Goal: Information Seeking & Learning: Find specific fact

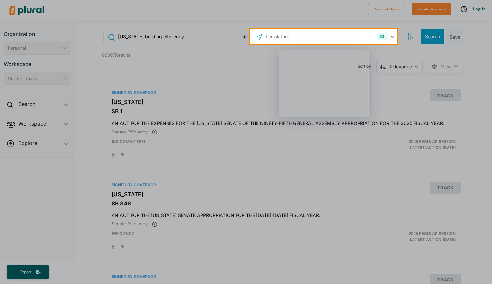
click at [195, 36] on div "Product tour overlay" at bounding box center [246, 142] width 492 height 284
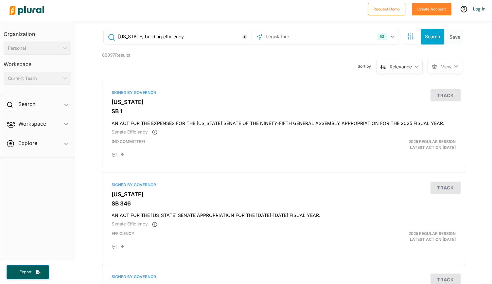
drag, startPoint x: 221, startPoint y: 37, endPoint x: 26, endPoint y: 32, distance: 195.3
click at [26, 32] on div "Organization Personal ic_keyboard_arrow_down Personal Workspace Current Team ic…" at bounding box center [246, 152] width 492 height 263
type input "building efficiency"
click at [407, 36] on icon "button" at bounding box center [410, 36] width 7 height 7
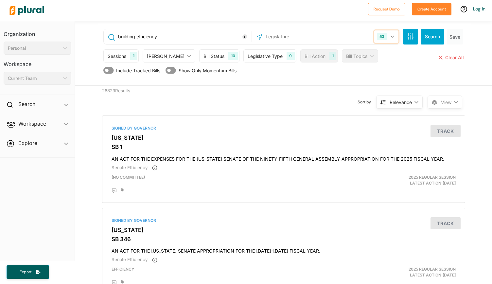
click at [386, 36] on button "53" at bounding box center [386, 36] width 24 height 12
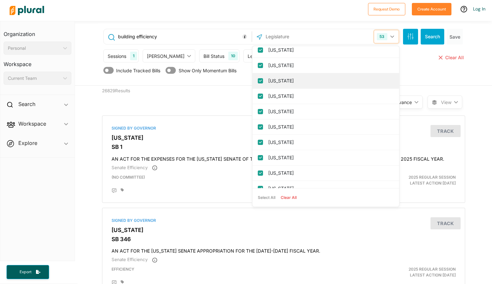
scroll to position [56, 0]
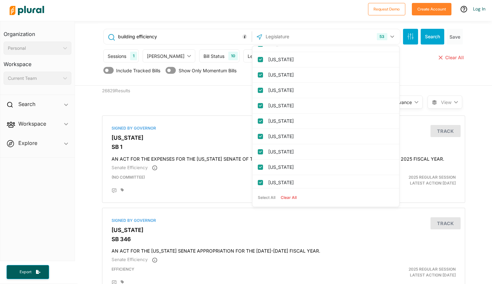
click at [286, 198] on button "Clear All" at bounding box center [288, 198] width 21 height 10
checkbox input "false"
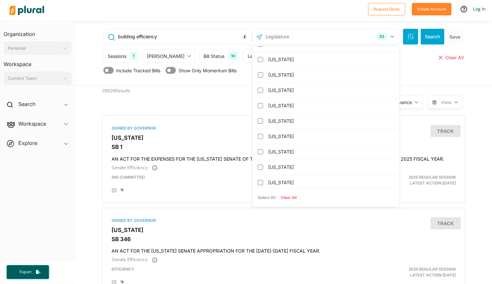
checkbox input "false"
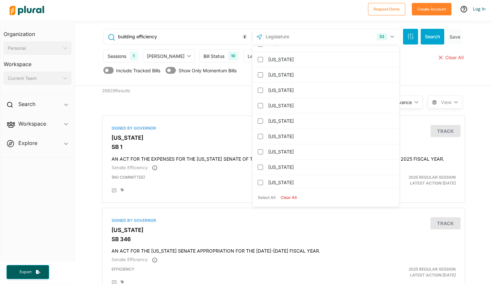
checkbox columbia "false"
checkbox input "false"
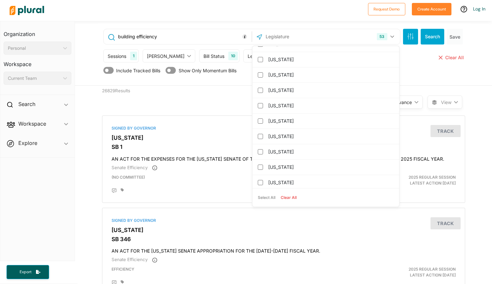
checkbox input "false"
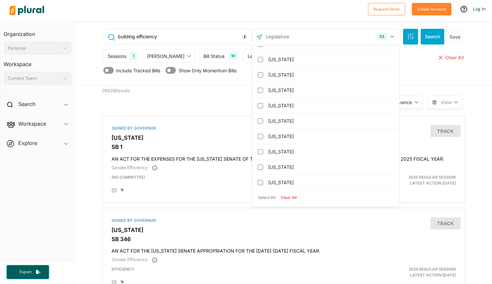
checkbox input "false"
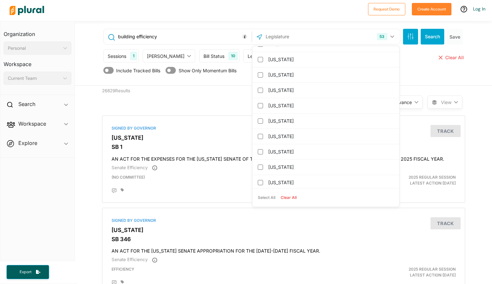
checkbox input "false"
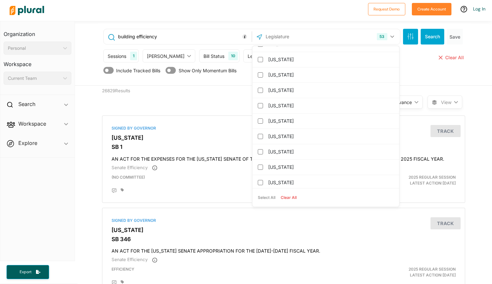
checkbox input "false"
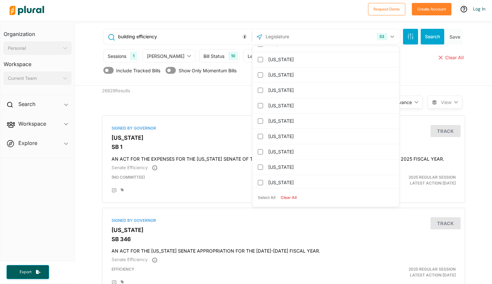
checkbox input "false"
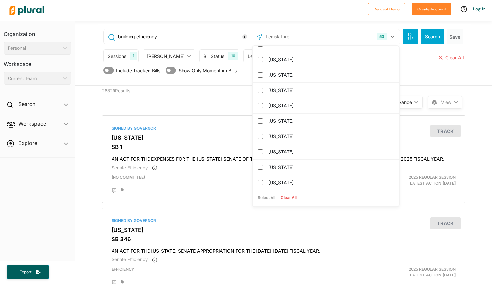
checkbox input "false"
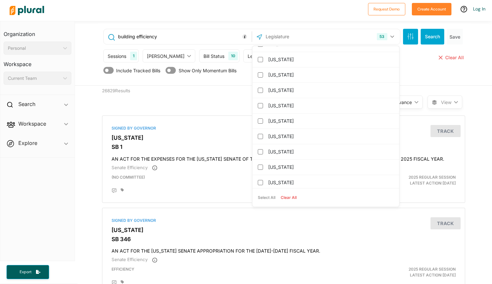
checkbox input "false"
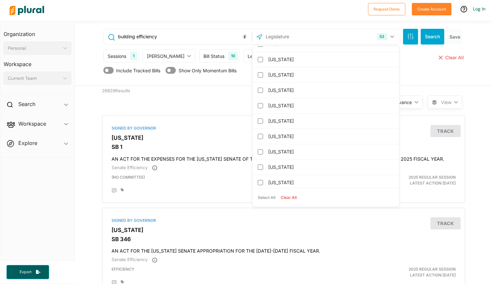
checkbox input "false"
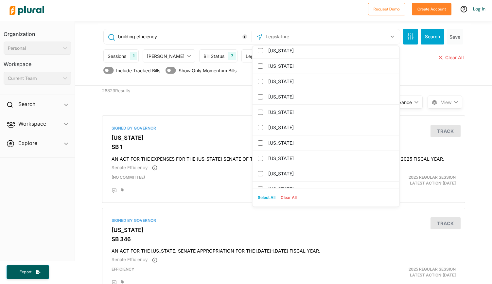
scroll to position [372, 0]
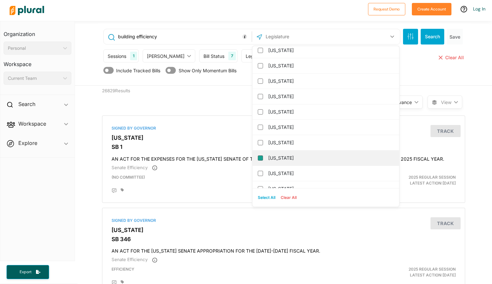
click at [258, 157] on input "[US_STATE]" at bounding box center [260, 157] width 5 height 5
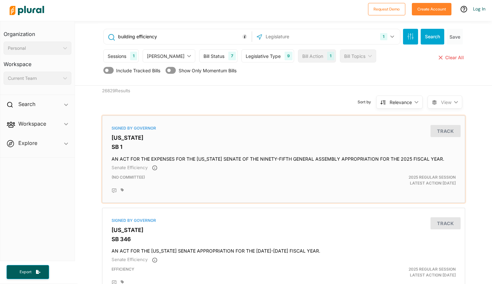
click at [198, 117] on div "Signed by Governor [US_STATE] SB 1 AN ACT FOR THE EXPENSES FOR THE [US_STATE] S…" at bounding box center [283, 158] width 363 height 87
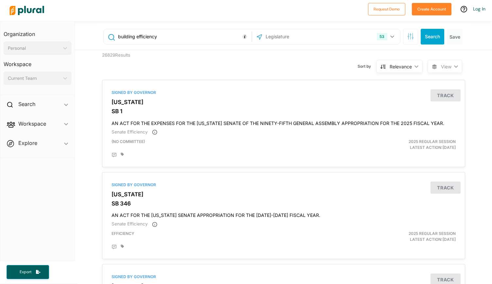
click at [330, 41] on div "53 US Congress [US_STATE] [US_STATE] [US_STATE] [US_STATE] [US_STATE] [US_STATE…" at bounding box center [326, 36] width 145 height 12
click at [388, 39] on button "53" at bounding box center [386, 36] width 24 height 12
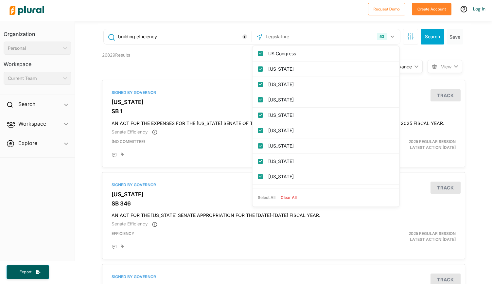
click at [285, 194] on button "Clear All" at bounding box center [288, 198] width 21 height 10
checkbox input "false"
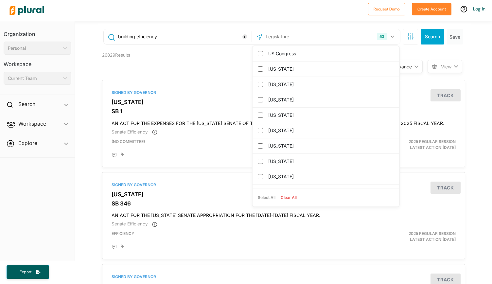
checkbox input "false"
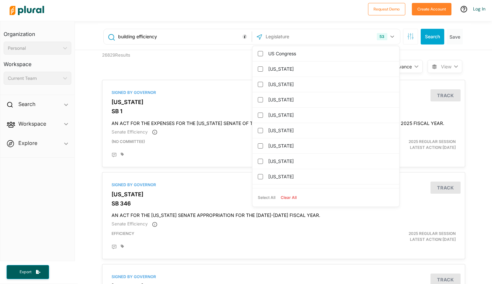
checkbox columbia "false"
checkbox input "false"
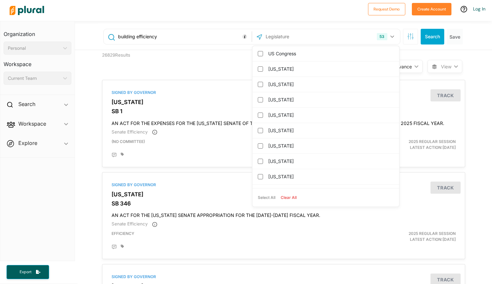
checkbox input "false"
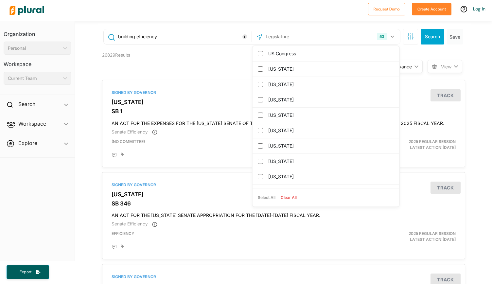
checkbox input "false"
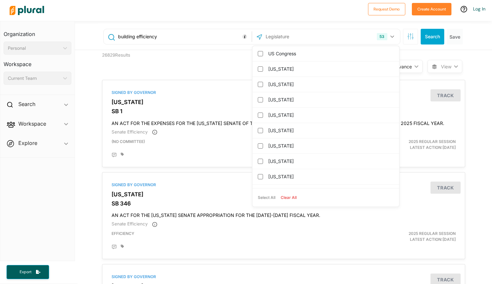
checkbox input "false"
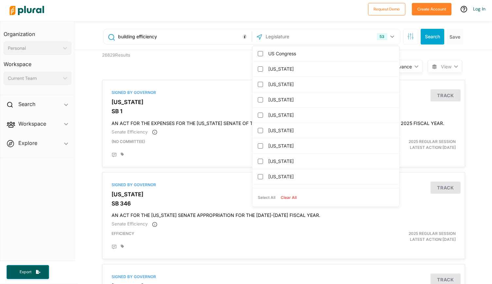
checkbox input "false"
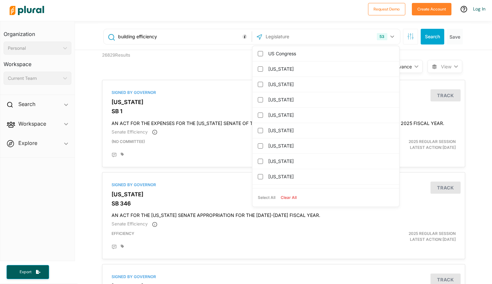
checkbox input "false"
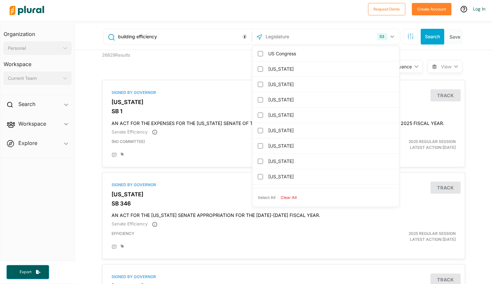
checkbox input "false"
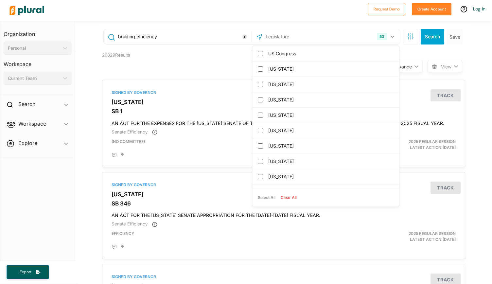
checkbox input "false"
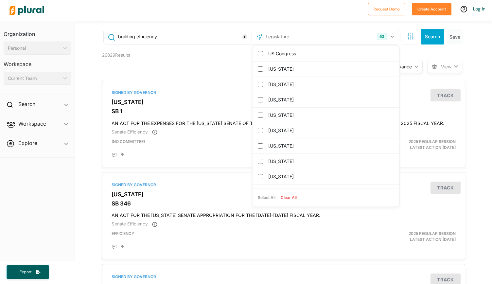
checkbox input "false"
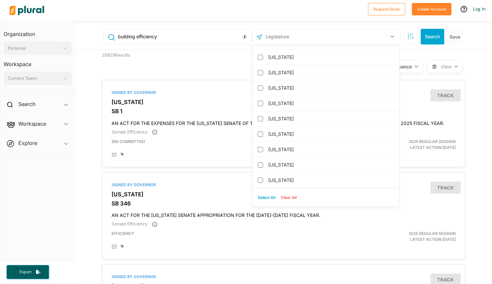
scroll to position [473, 0]
click at [258, 54] on input "[US_STATE]" at bounding box center [260, 56] width 5 height 5
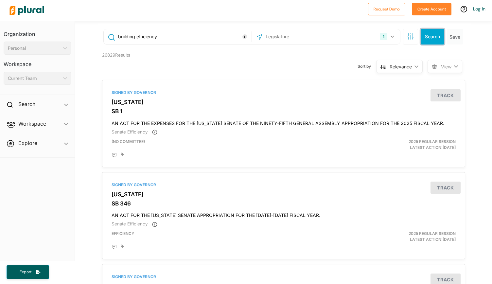
click at [422, 36] on button "Search" at bounding box center [432, 37] width 24 height 16
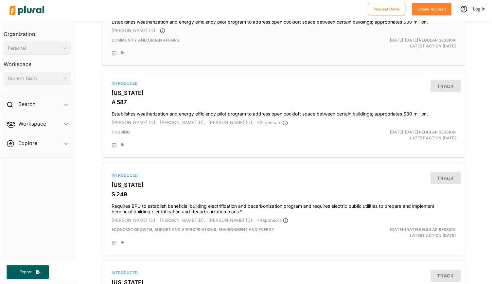
scroll to position [101, 0]
click at [272, 185] on h3 "[US_STATE]" at bounding box center [283, 184] width 344 height 7
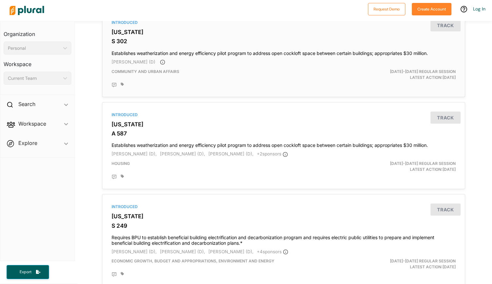
scroll to position [71, 0]
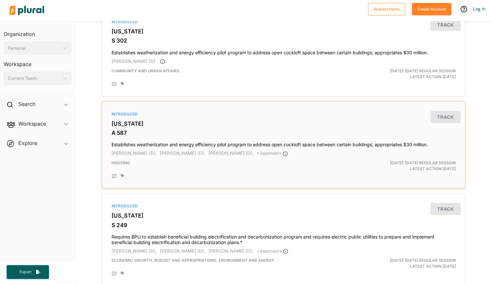
click at [161, 125] on h3 "[US_STATE]" at bounding box center [283, 123] width 344 height 7
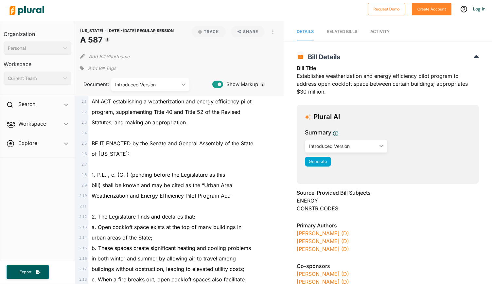
click at [380, 27] on link "Activity" at bounding box center [379, 32] width 19 height 19
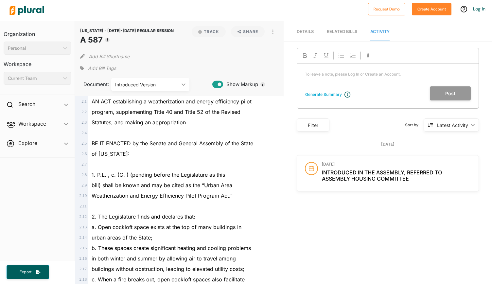
click at [305, 31] on span "Details" at bounding box center [305, 31] width 17 height 5
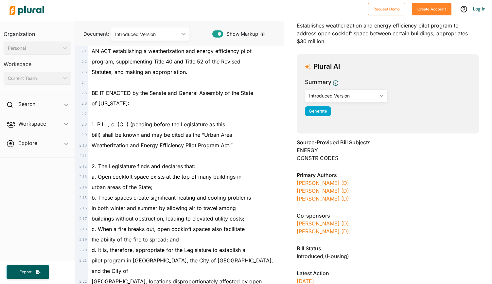
scroll to position [61, 0]
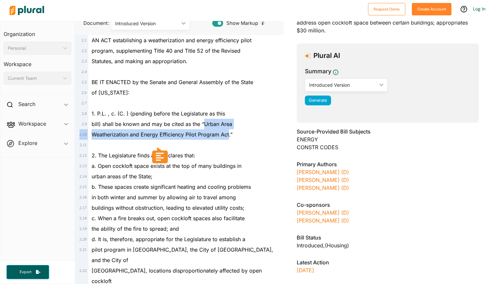
drag, startPoint x: 203, startPoint y: 123, endPoint x: 228, endPoint y: 133, distance: 26.8
copy div "Urban Area 2 . 10 Weatherization and Energy Efficiency Pilot Program Act"
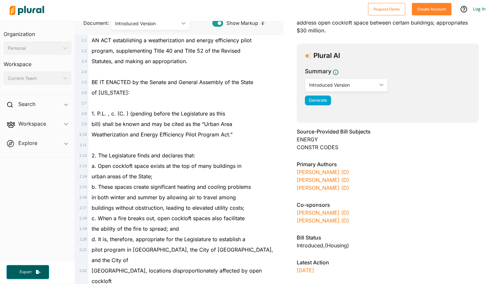
click at [211, 152] on div "2. The Legislature finds and declares that:" at bounding box center [181, 155] width 187 height 10
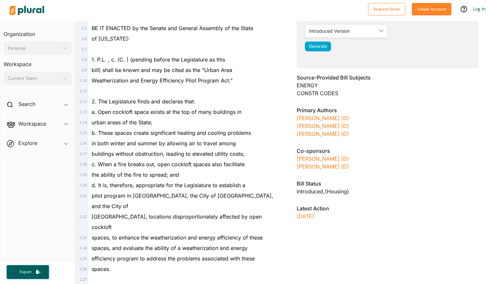
scroll to position [115, 0]
